Goal: Task Accomplishment & Management: Use online tool/utility

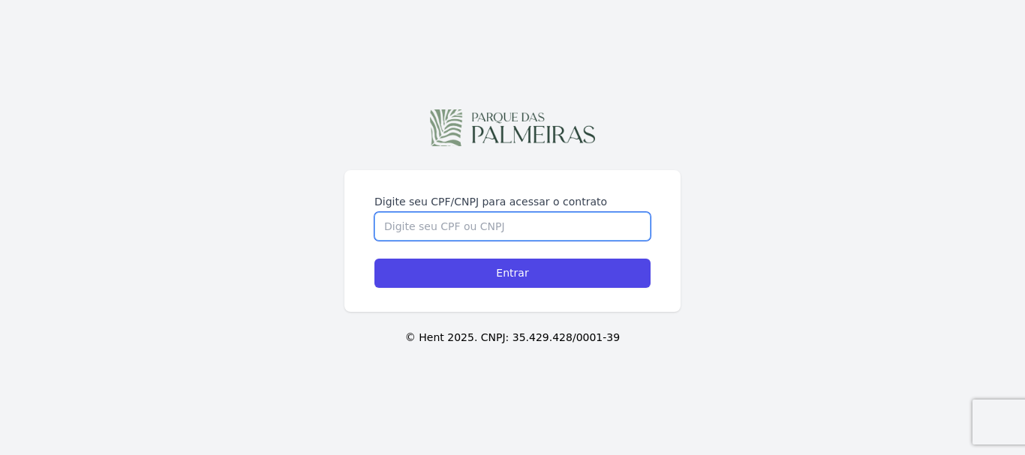
click at [465, 223] on input "Digite seu CPF/CNPJ para acessar o contrato" at bounding box center [512, 226] width 276 height 29
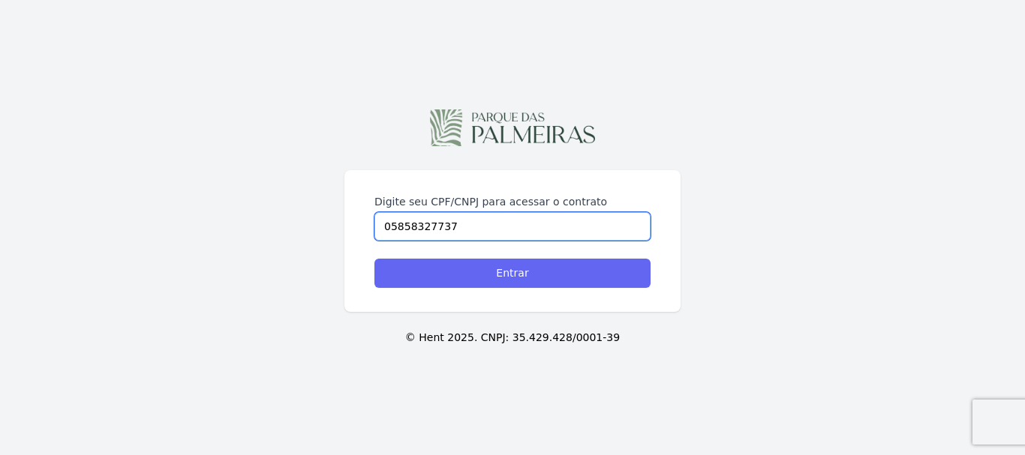
type input "05858327737"
click at [496, 277] on input "Entrar" at bounding box center [512, 273] width 276 height 29
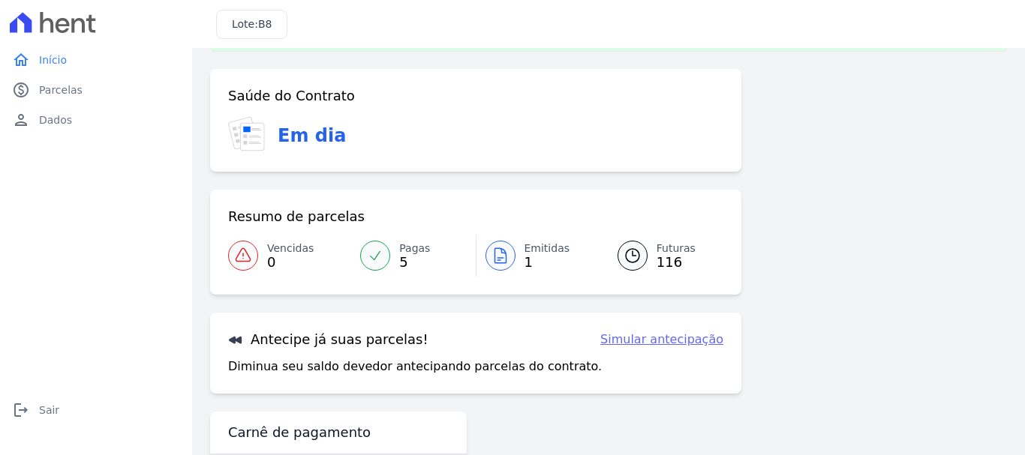
scroll to position [68, 0]
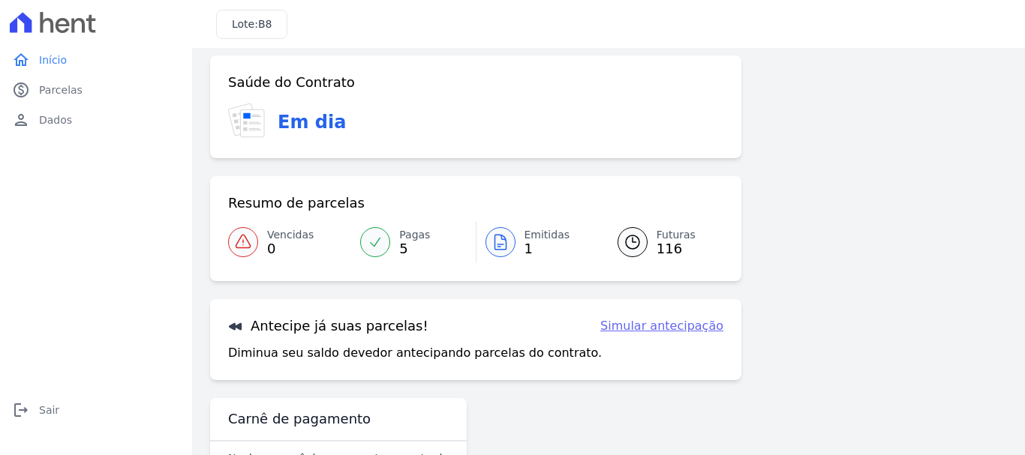
click at [371, 254] on div at bounding box center [375, 242] width 30 height 30
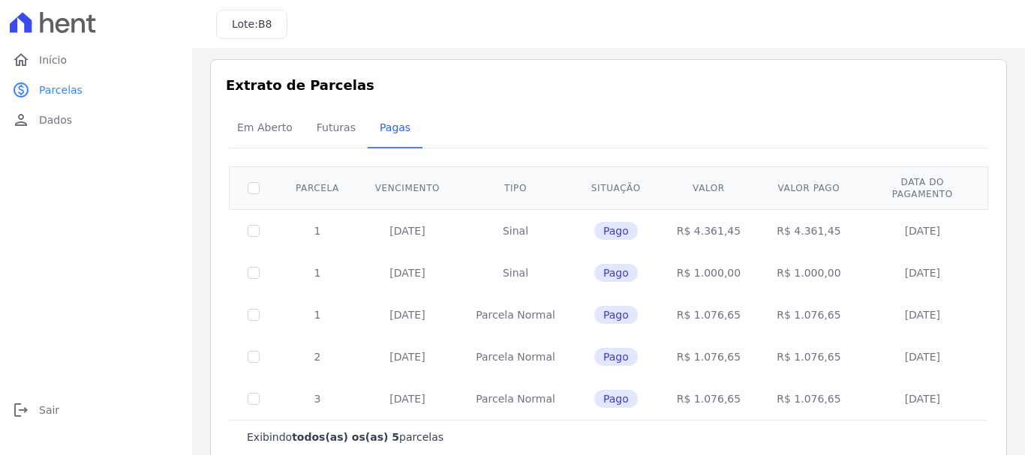
scroll to position [27, 0]
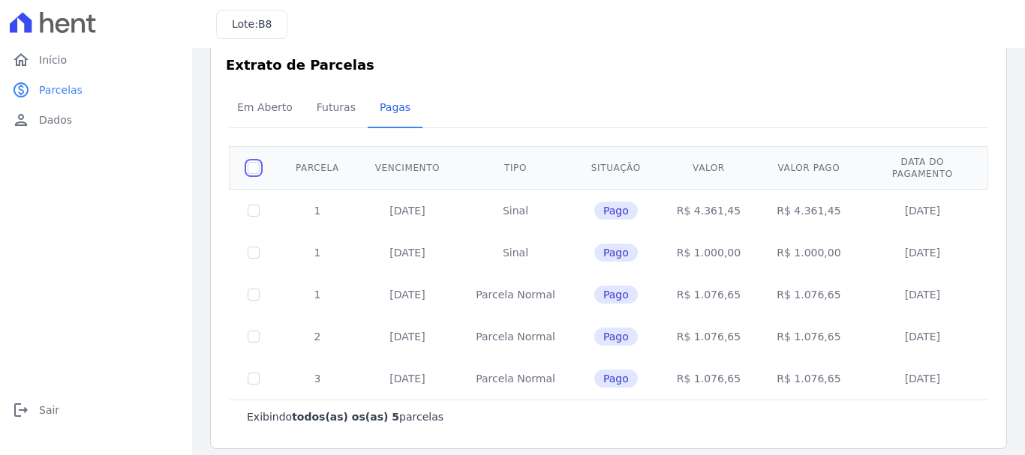
click at [251, 162] on input "checkbox" at bounding box center [254, 168] width 12 height 12
click at [254, 164] on input "checkbox" at bounding box center [254, 168] width 12 height 12
click at [254, 206] on td at bounding box center [254, 210] width 49 height 43
click at [256, 164] on input "checkbox" at bounding box center [254, 168] width 12 height 12
checkbox input "true"
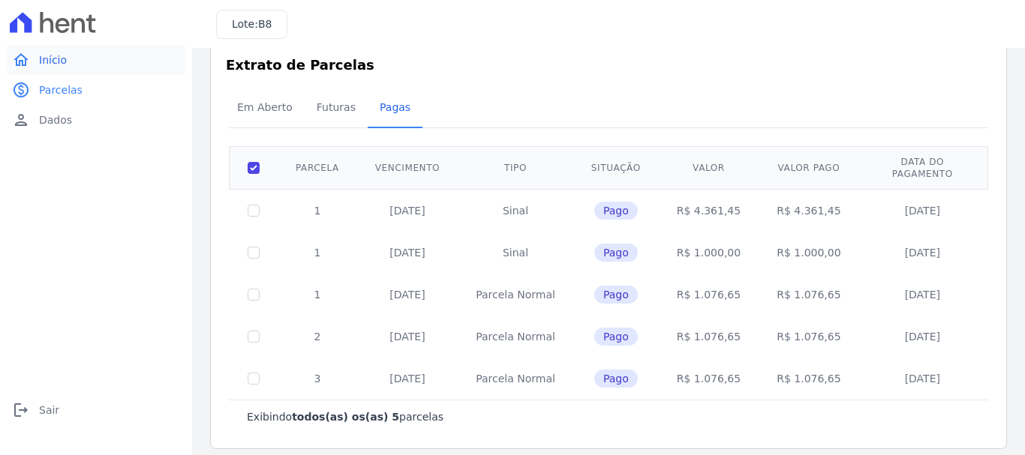
click at [42, 60] on span "Início" at bounding box center [53, 60] width 28 height 15
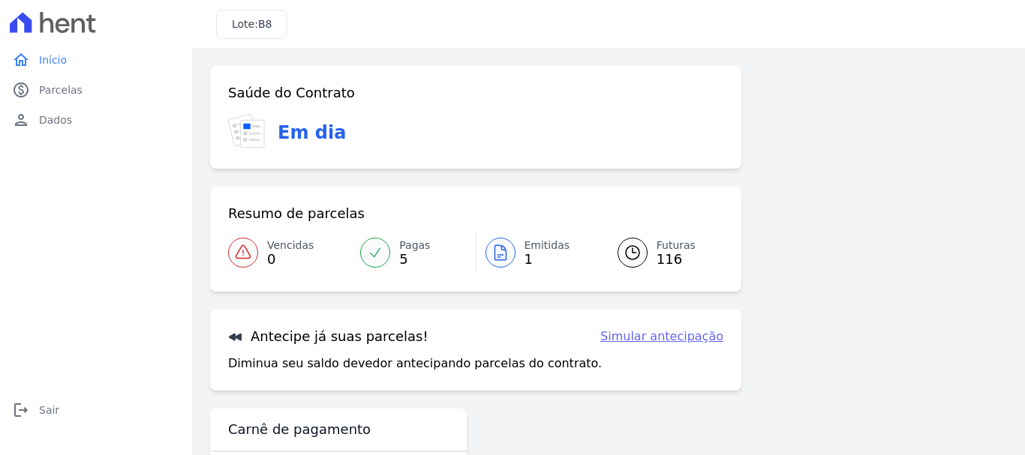
click at [541, 248] on span "Emitidas" at bounding box center [547, 246] width 46 height 16
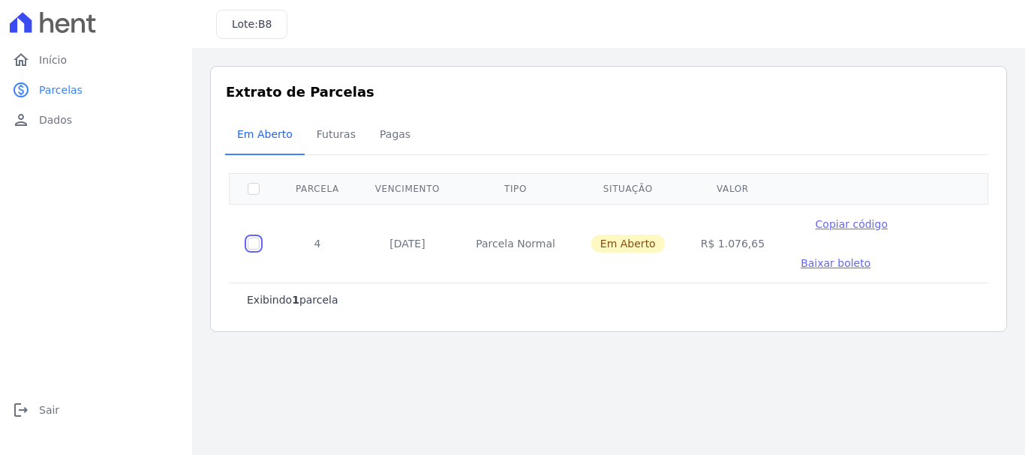
click at [250, 245] on input "checkbox" at bounding box center [254, 244] width 12 height 12
checkbox input "true"
click at [59, 86] on span "Parcelas" at bounding box center [61, 90] width 44 height 15
click at [59, 89] on span "Parcelas" at bounding box center [61, 90] width 44 height 15
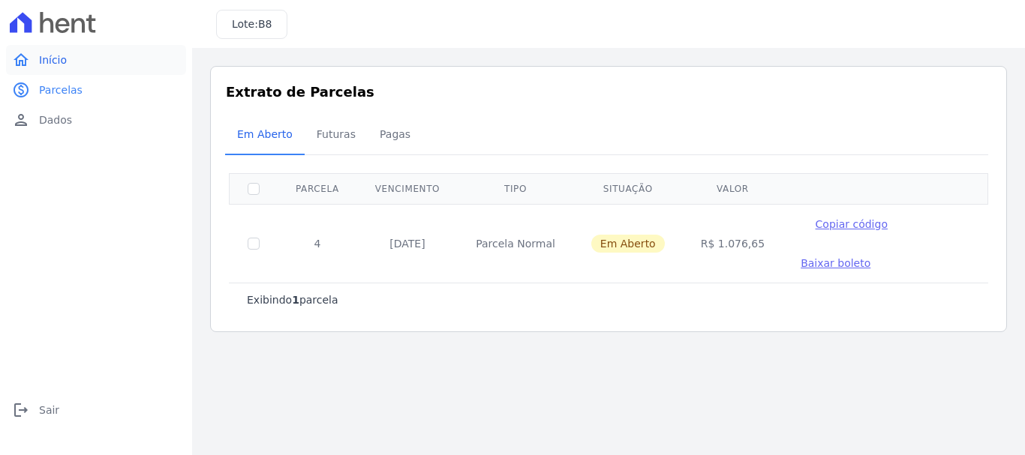
click at [55, 66] on span "Início" at bounding box center [53, 60] width 28 height 15
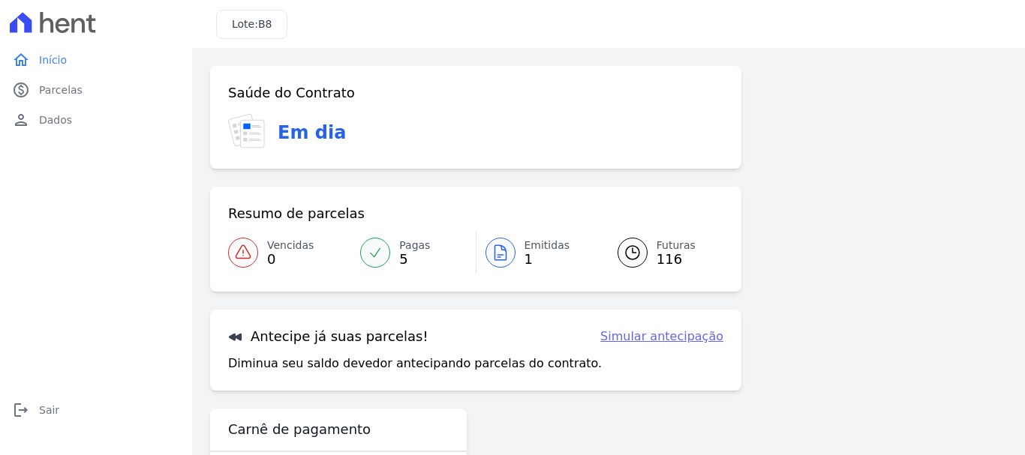
click at [638, 333] on link "Simular antecipação" at bounding box center [661, 337] width 123 height 18
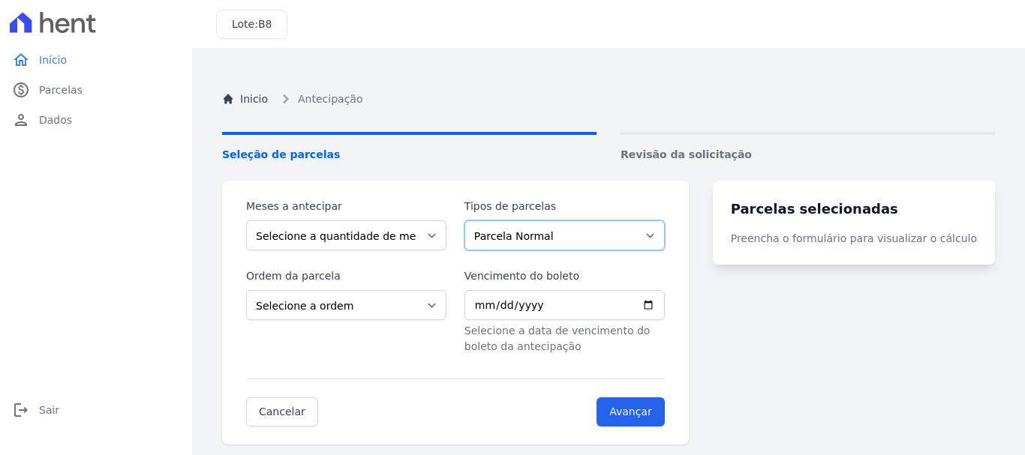
click at [665, 235] on select "Parcela Normal" at bounding box center [564, 236] width 200 height 30
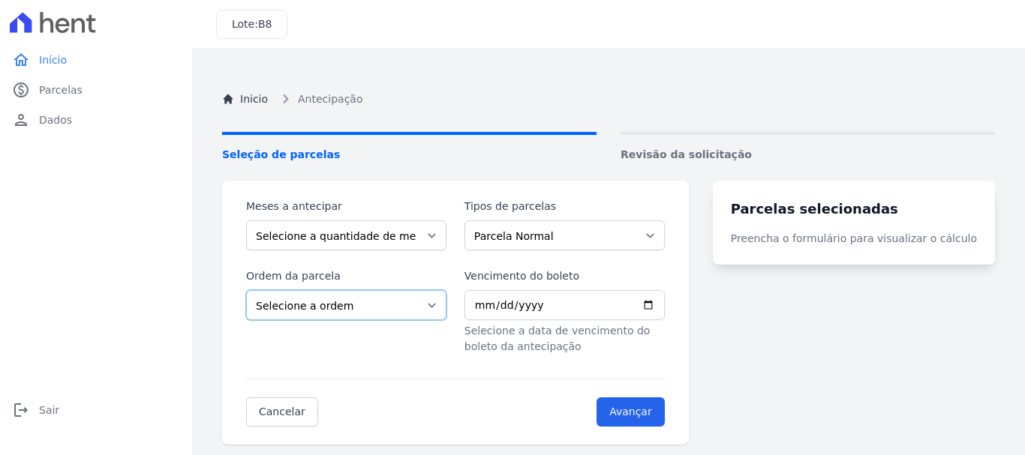
click at [440, 307] on select "Selecione a ordem Últimas parcelas Primeiras parcelas" at bounding box center [346, 305] width 200 height 30
select select "ending"
click at [246, 290] on select "Selecione a ordem Últimas parcelas Primeiras parcelas" at bounding box center [346, 305] width 200 height 30
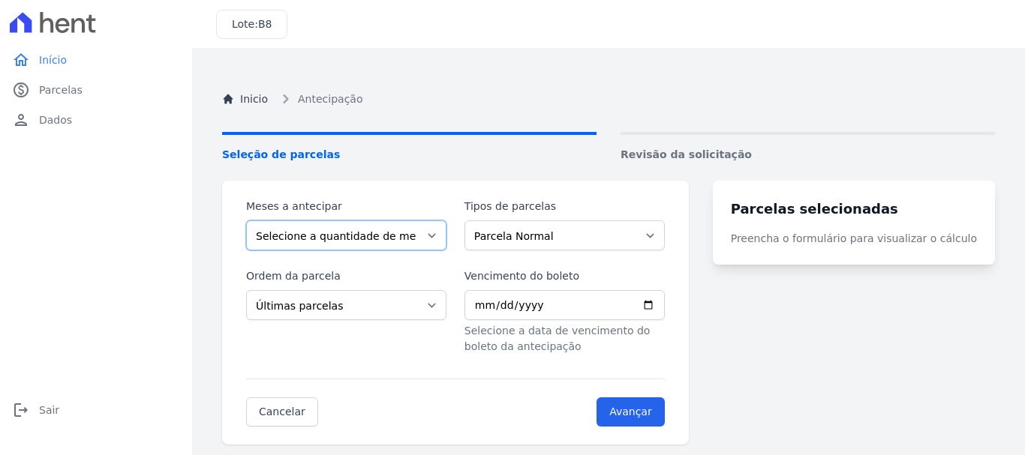
click at [443, 233] on select "Selecione a quantidade de meses a antecipar 1 2 3 4 5 6 7 8 9 10 11 12 13 14 15…" at bounding box center [346, 236] width 200 height 30
select select "2"
click at [246, 221] on select "Selecione a quantidade de meses a antecipar 1 2 3 4 5 6 7 8 9 10 11 12 13 14 15…" at bounding box center [346, 236] width 200 height 30
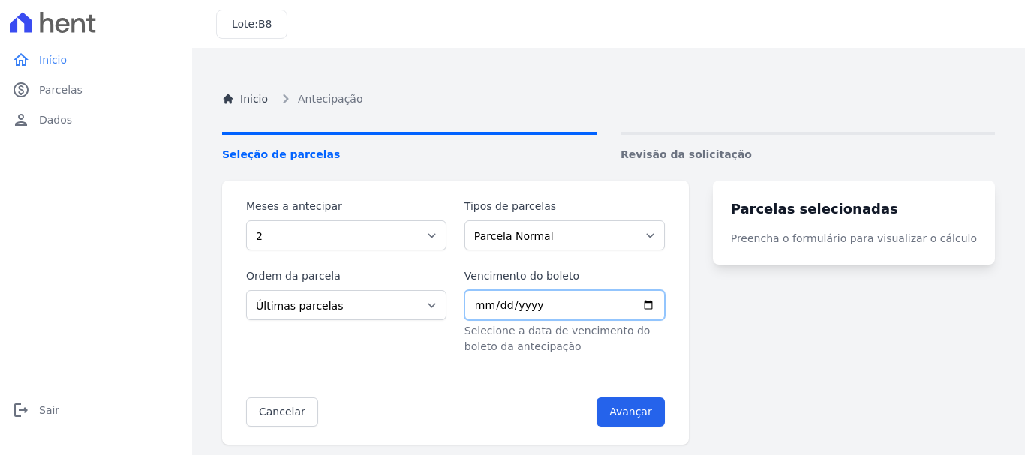
click at [665, 303] on input "Vencimento do boleto" at bounding box center [564, 305] width 200 height 30
type input "2025-10-13"
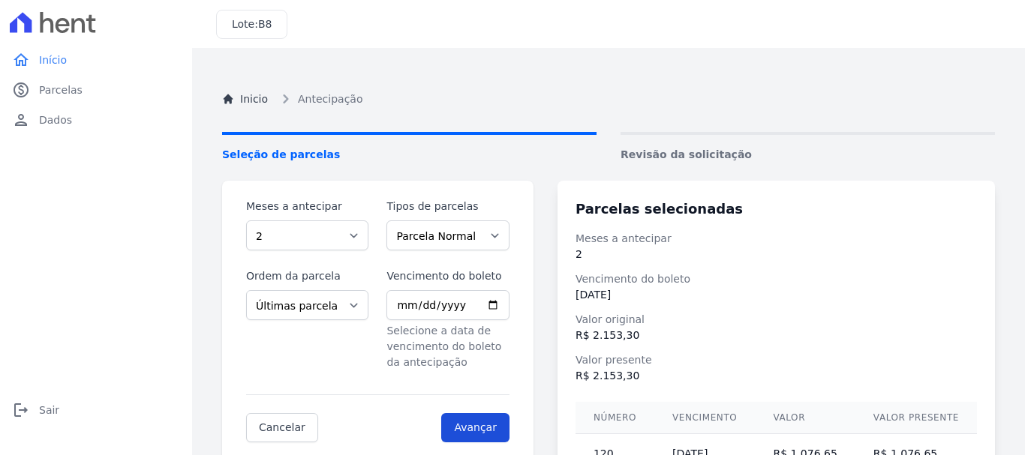
click at [650, 419] on th "Número" at bounding box center [614, 418] width 79 height 32
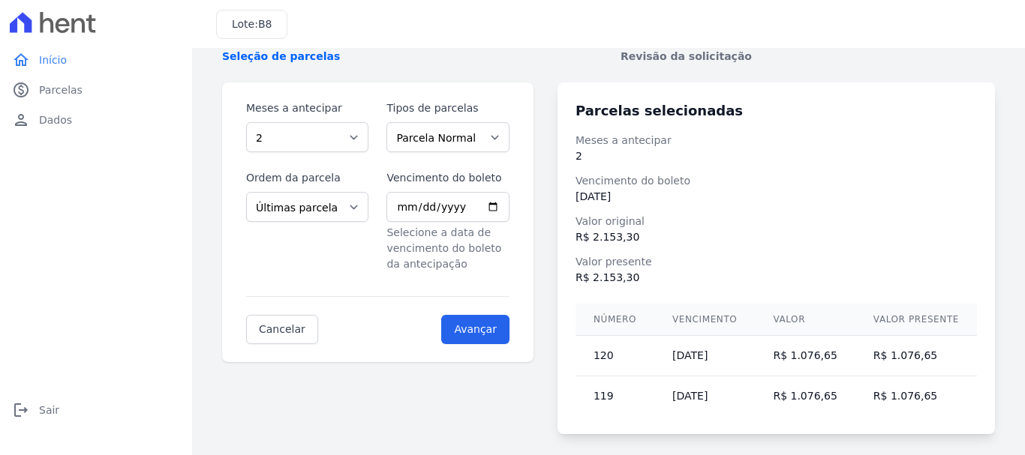
scroll to position [119, 0]
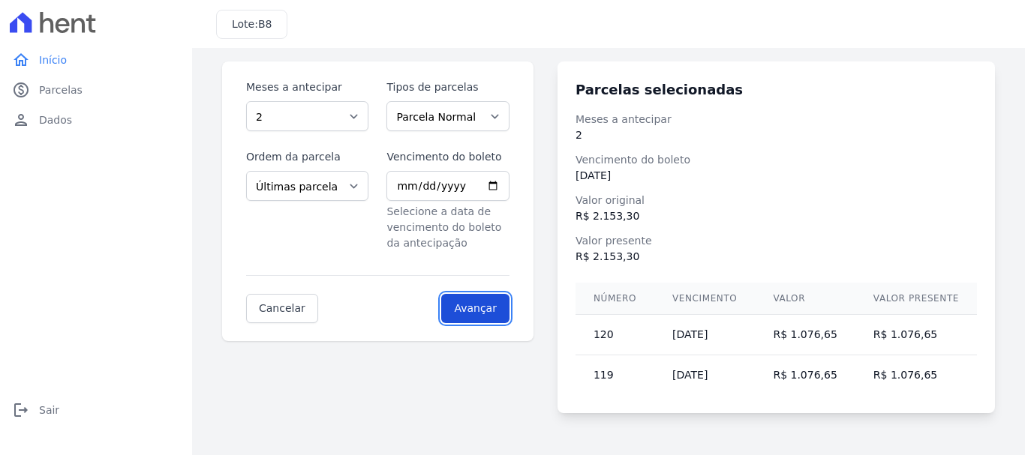
click at [496, 311] on input "Avançar" at bounding box center [475, 308] width 68 height 29
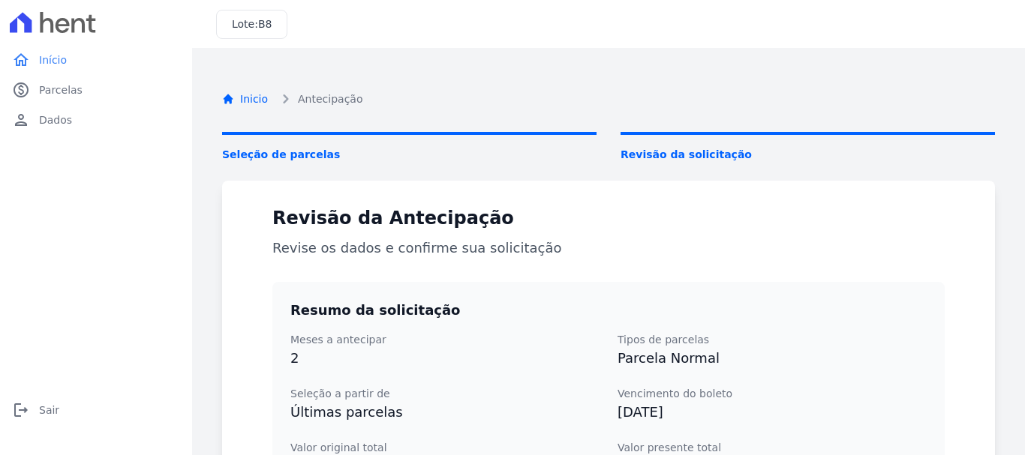
click at [236, 100] on link "Inicio" at bounding box center [245, 100] width 46 height 16
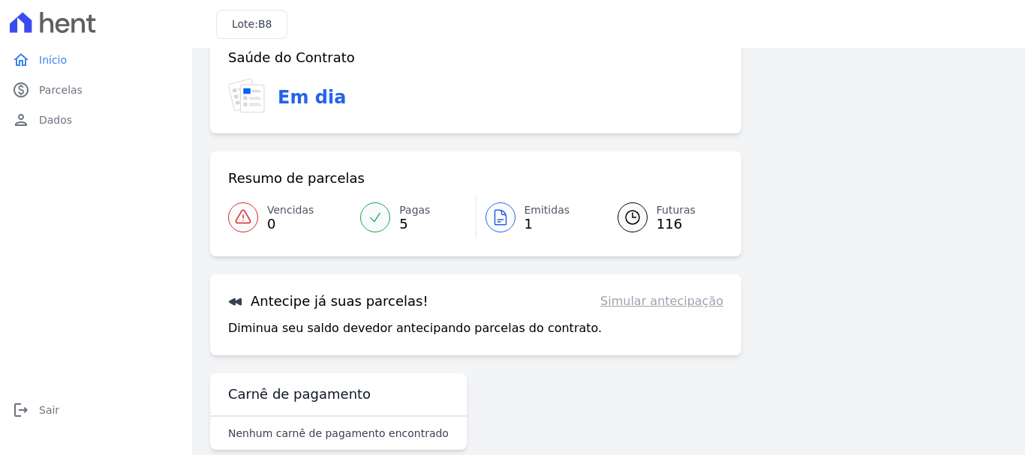
scroll to position [60, 0]
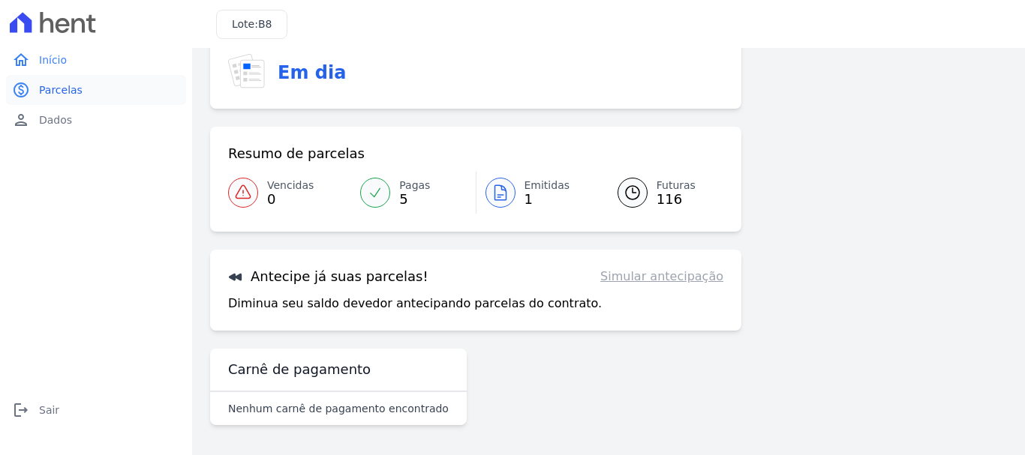
click at [41, 97] on span "Parcelas" at bounding box center [61, 90] width 44 height 15
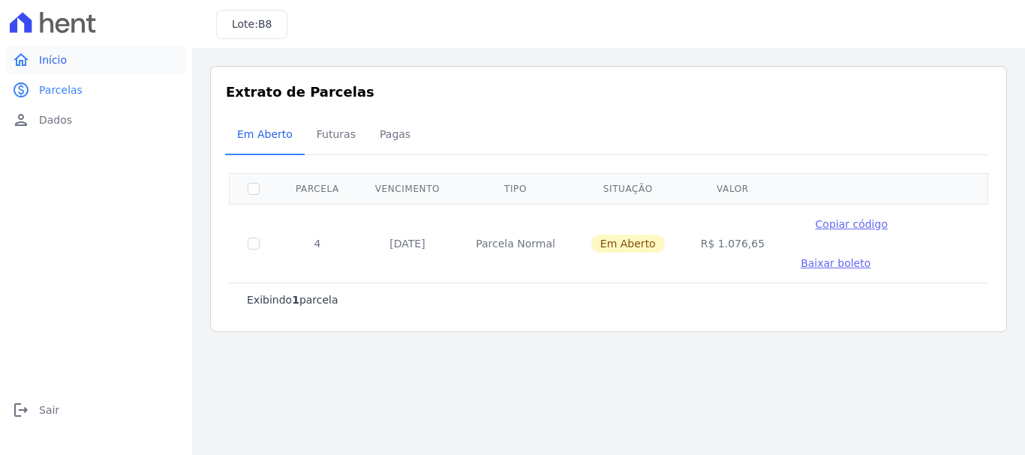
click at [48, 56] on span "Início" at bounding box center [53, 60] width 28 height 15
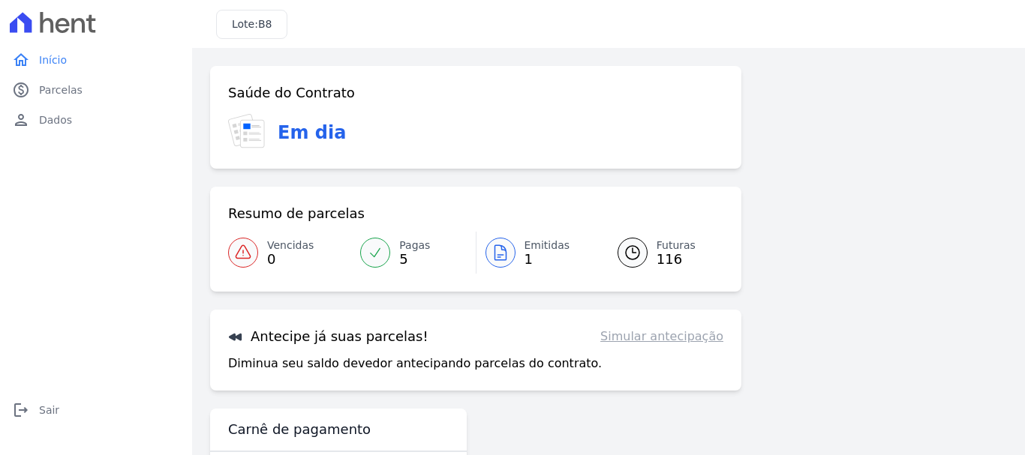
click at [401, 255] on span "5" at bounding box center [414, 260] width 31 height 12
